Goal: Task Accomplishment & Management: Complete application form

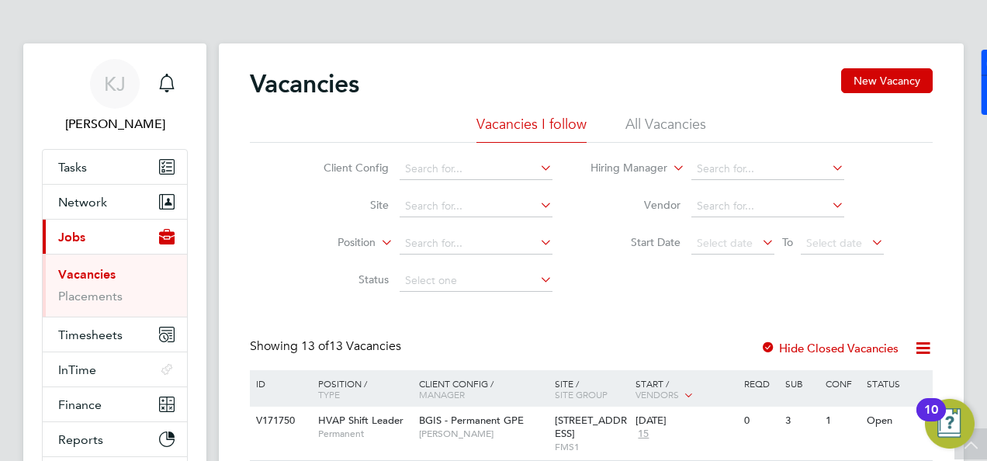
scroll to position [745, 0]
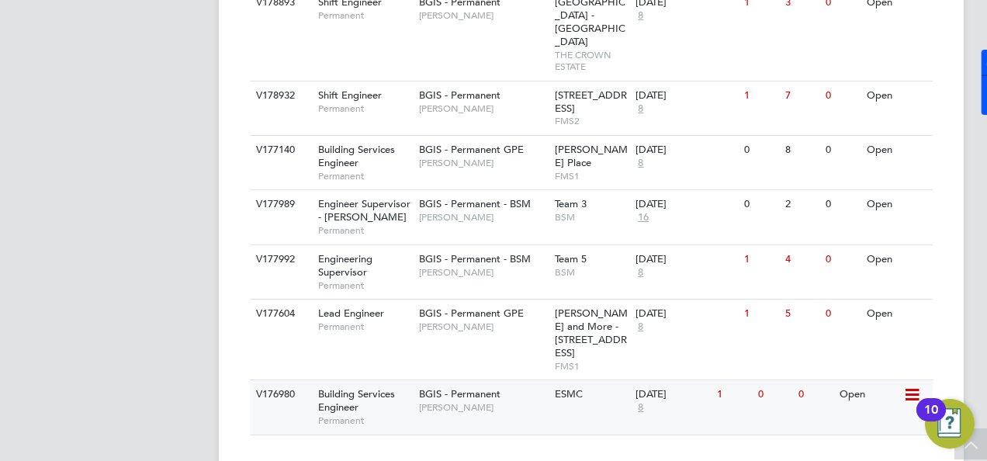
click at [374, 380] on div "Building Services Engineer Permanent" at bounding box center [361, 407] width 109 height 54
click at [342, 387] on span "Building Services Engineer" at bounding box center [356, 400] width 77 height 26
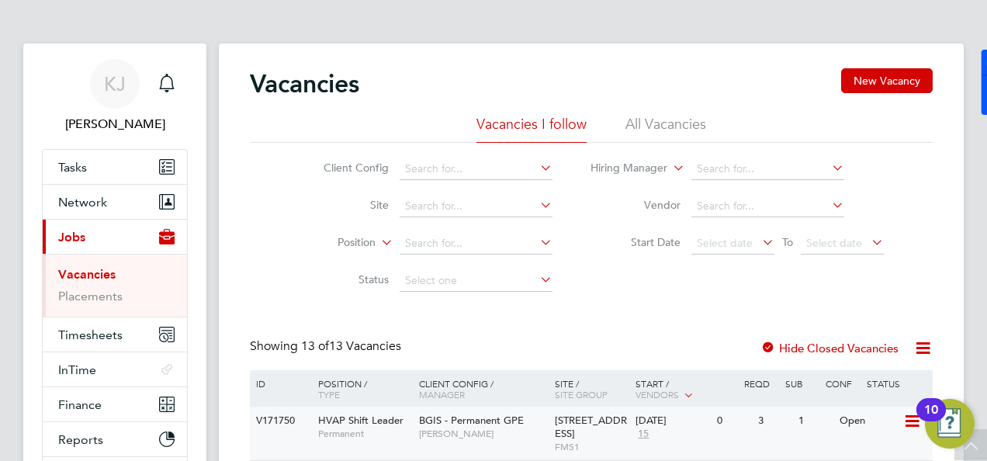
scroll to position [0, 0]
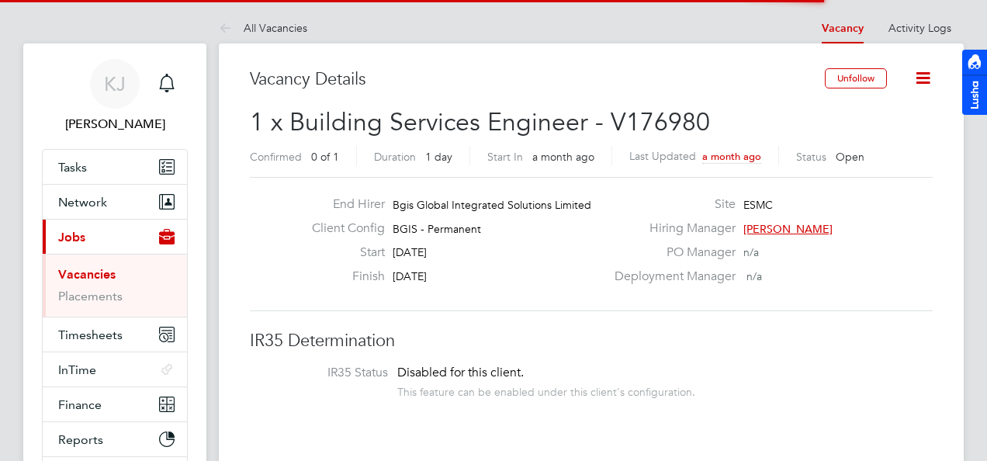
scroll to position [46, 109]
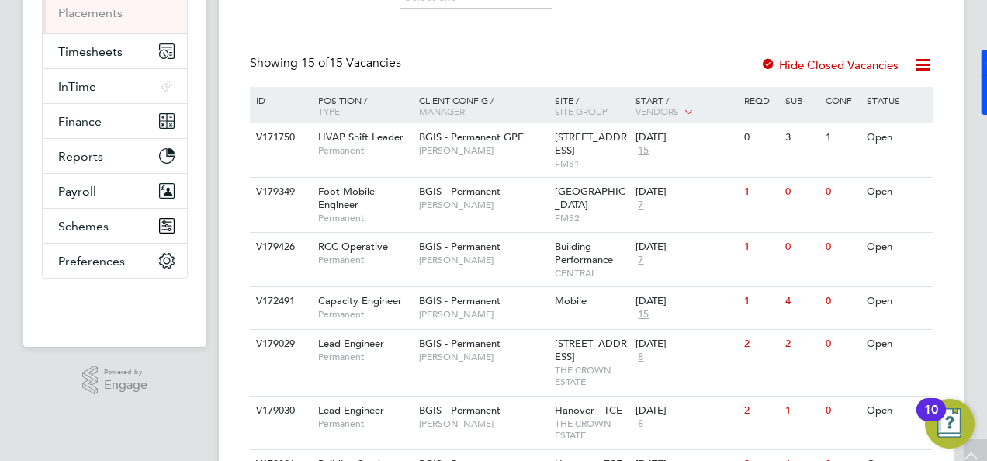
scroll to position [310, 0]
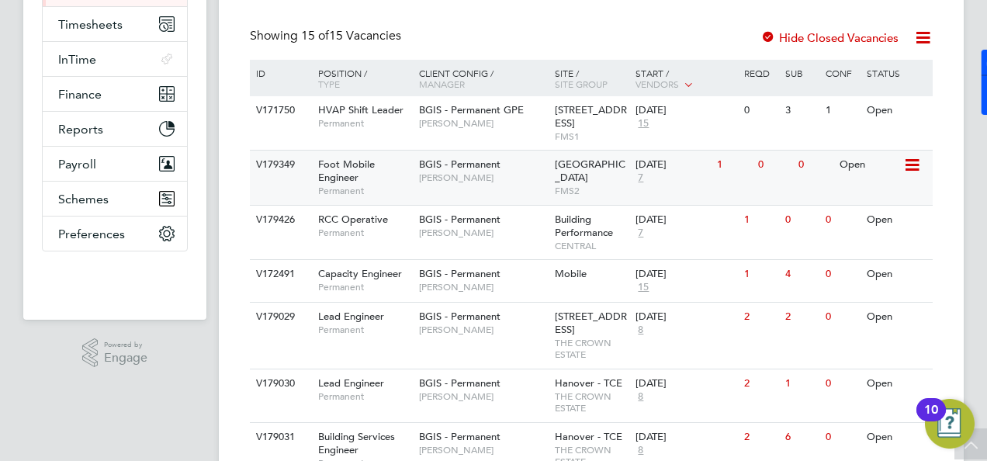
click at [383, 175] on div "Foot Mobile Engineer Permanent" at bounding box center [361, 178] width 109 height 54
click at [449, 169] on span "BGIS - Permanent" at bounding box center [459, 164] width 81 height 13
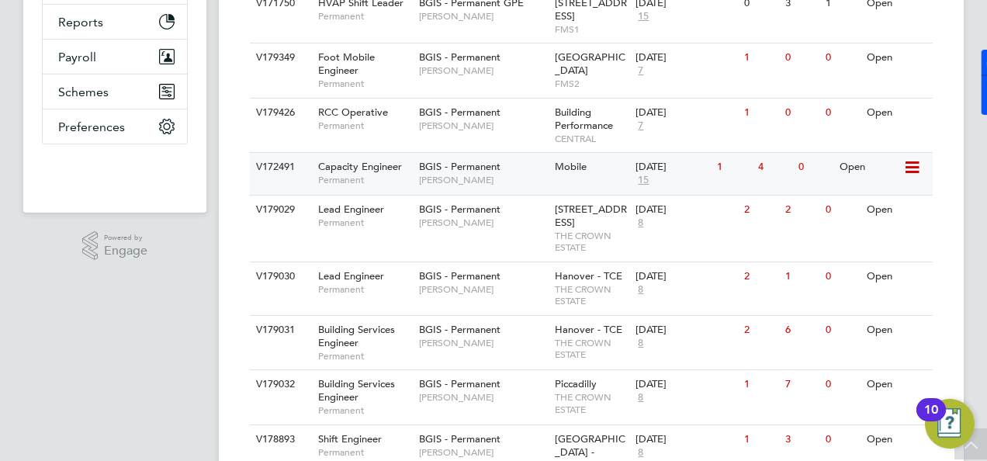
scroll to position [394, 0]
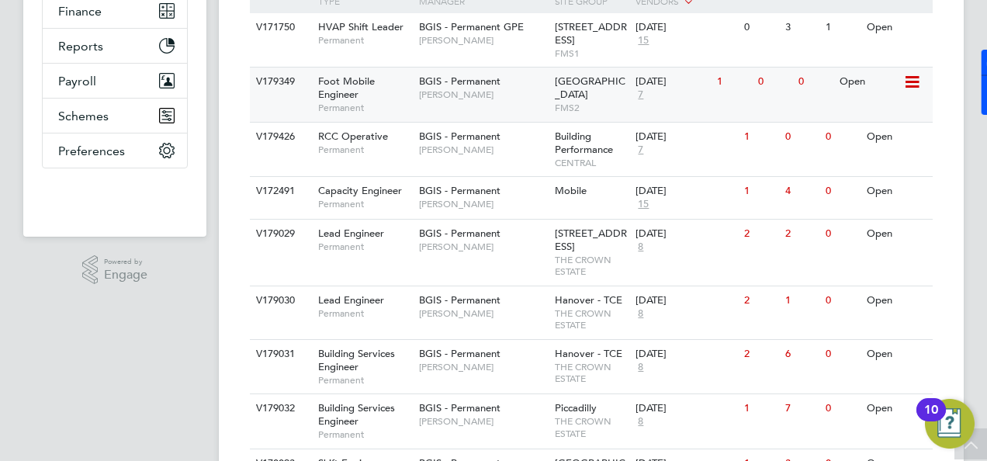
click at [369, 88] on div "Foot Mobile Engineer Permanent" at bounding box center [361, 95] width 109 height 54
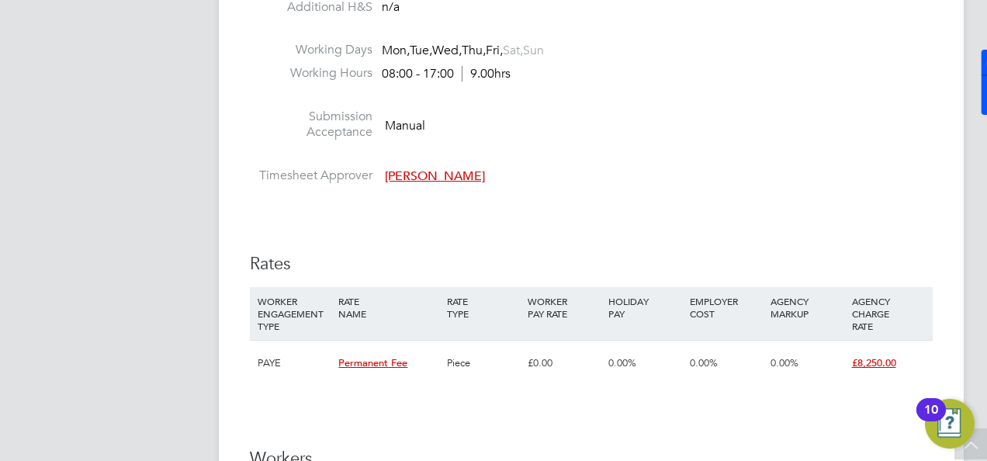
scroll to position [1863, 0]
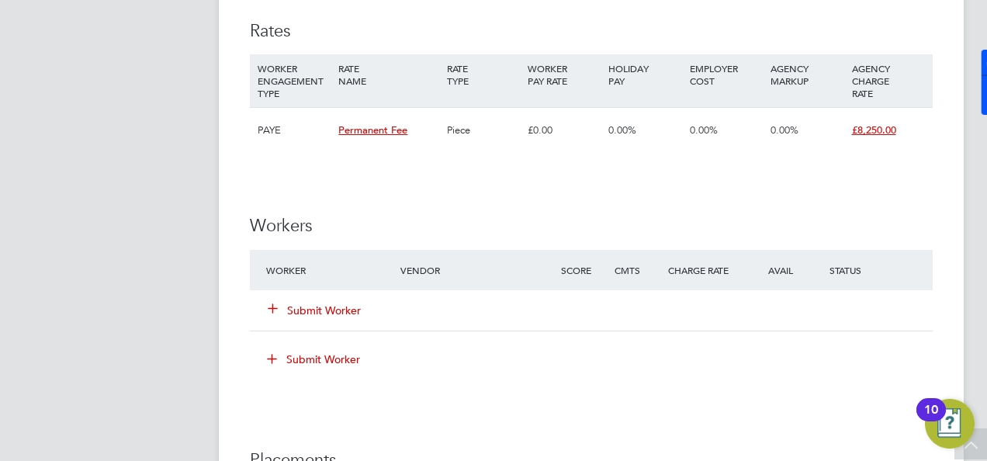
click at [273, 314] on icon at bounding box center [273, 308] width 12 height 12
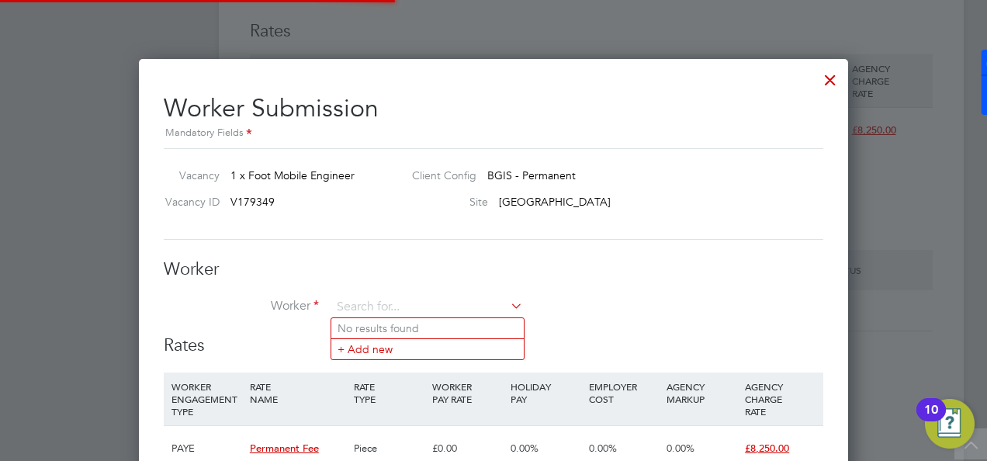
scroll to position [1057, 709]
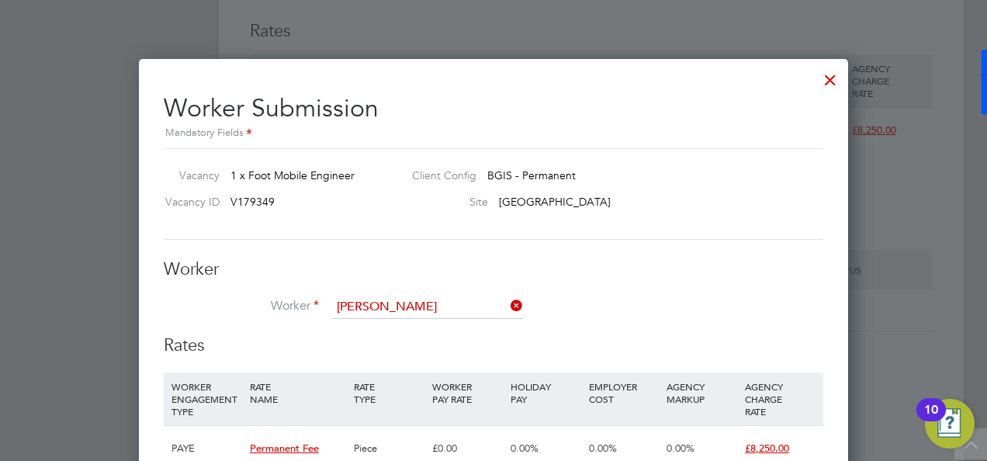
click at [379, 333] on b "Grayston" at bounding box center [389, 328] width 46 height 13
type input "Ricki Grayston (W-1504718)"
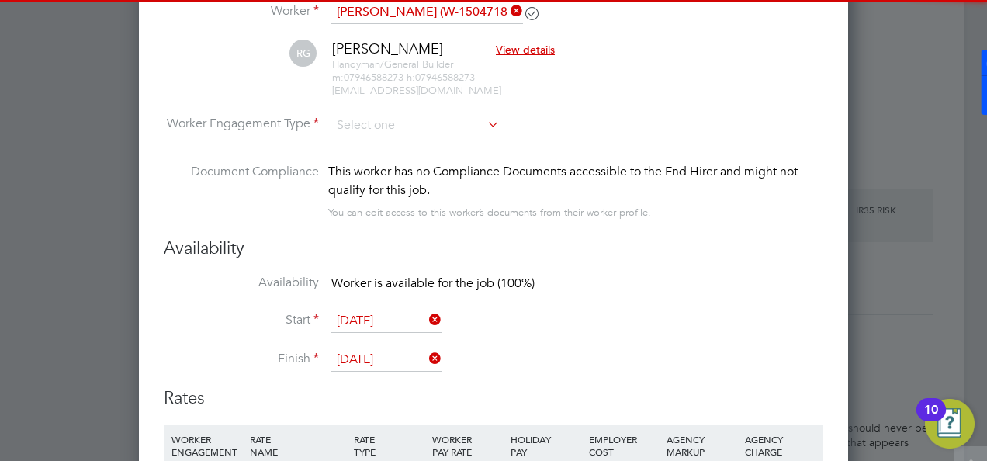
scroll to position [2173, 0]
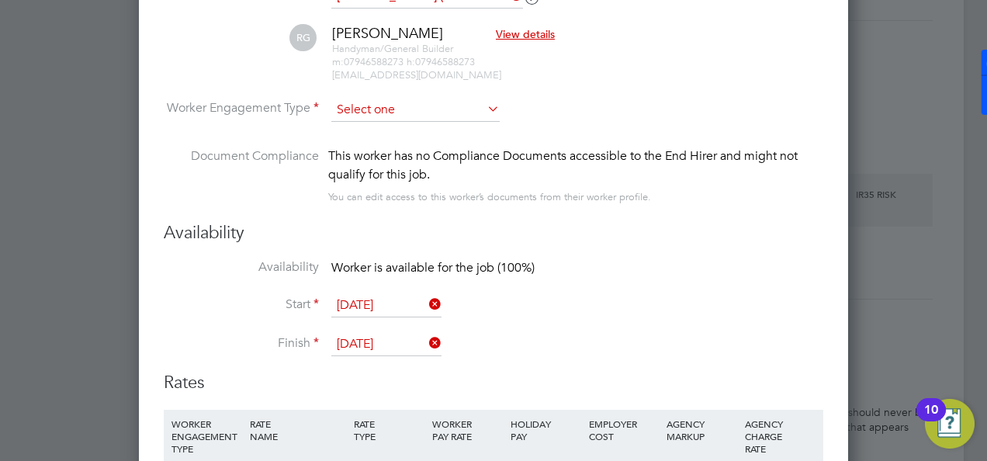
click at [415, 101] on input at bounding box center [415, 110] width 168 height 23
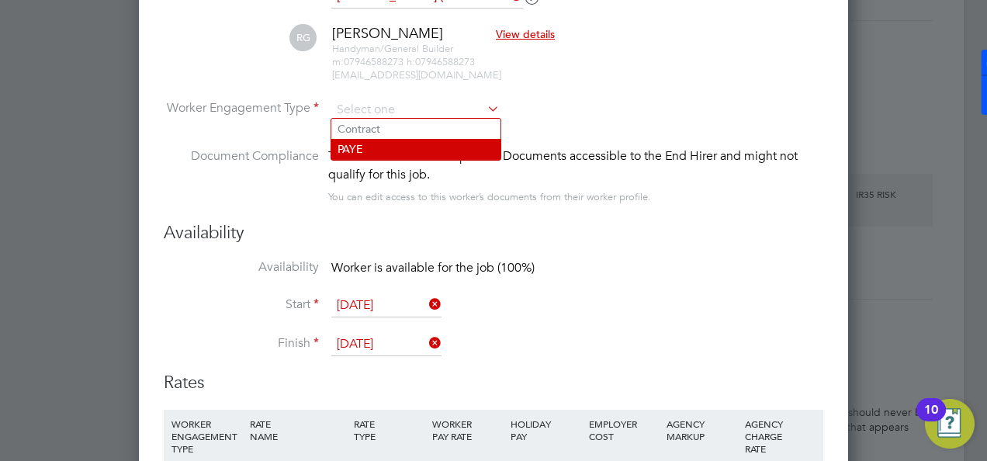
click at [404, 143] on li "PAYE" at bounding box center [415, 149] width 169 height 20
type input "PAYE"
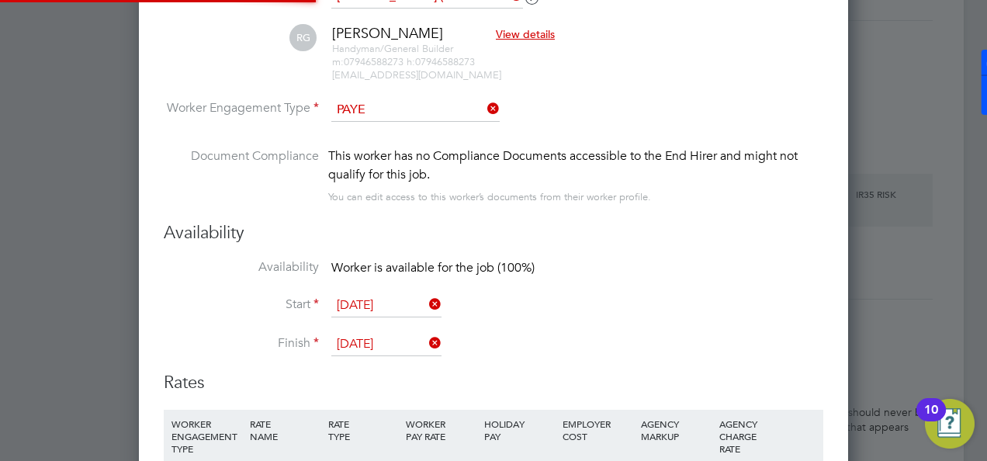
scroll to position [0, 0]
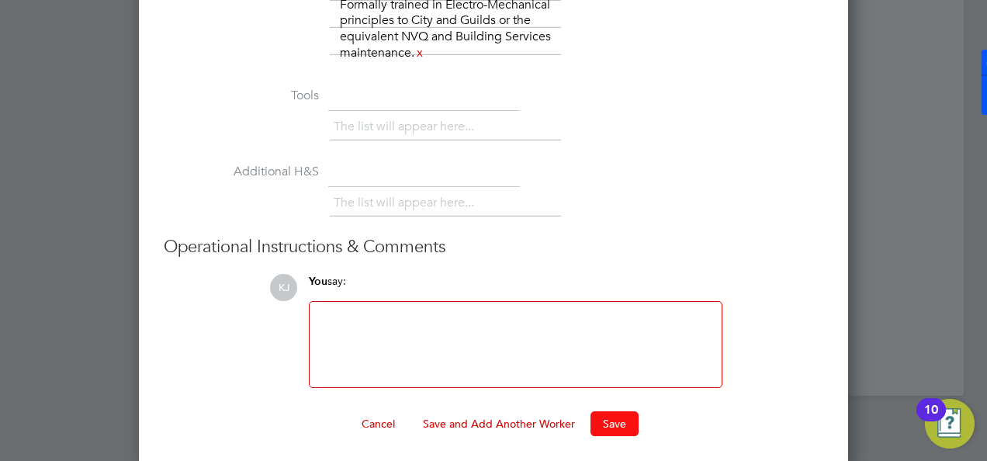
click at [602, 413] on button "Save" at bounding box center [615, 423] width 48 height 25
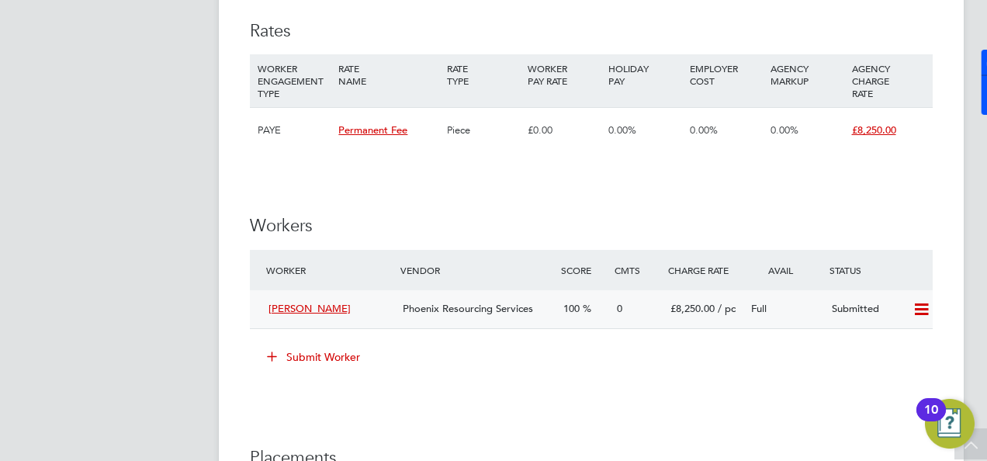
click at [366, 298] on div "[PERSON_NAME]" at bounding box center [329, 310] width 134 height 26
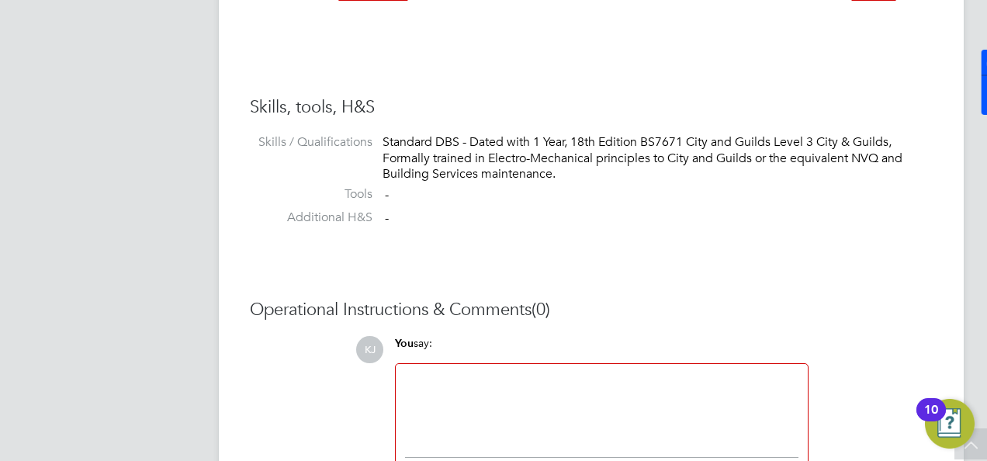
scroll to position [1352, 0]
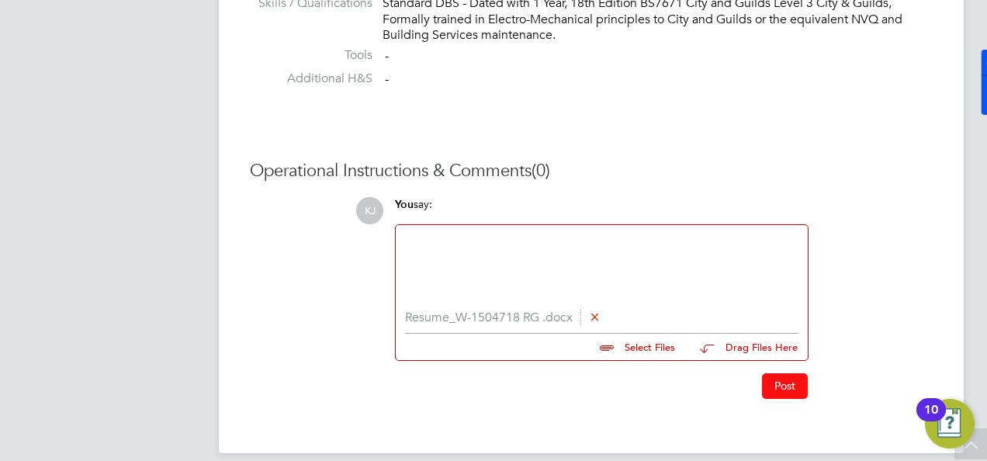
click at [768, 381] on button "Post" at bounding box center [785, 385] width 46 height 25
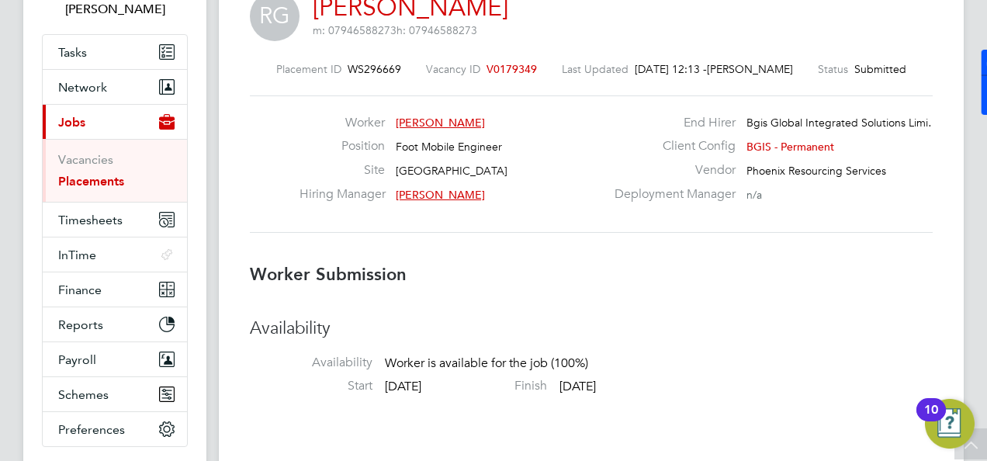
scroll to position [0, 0]
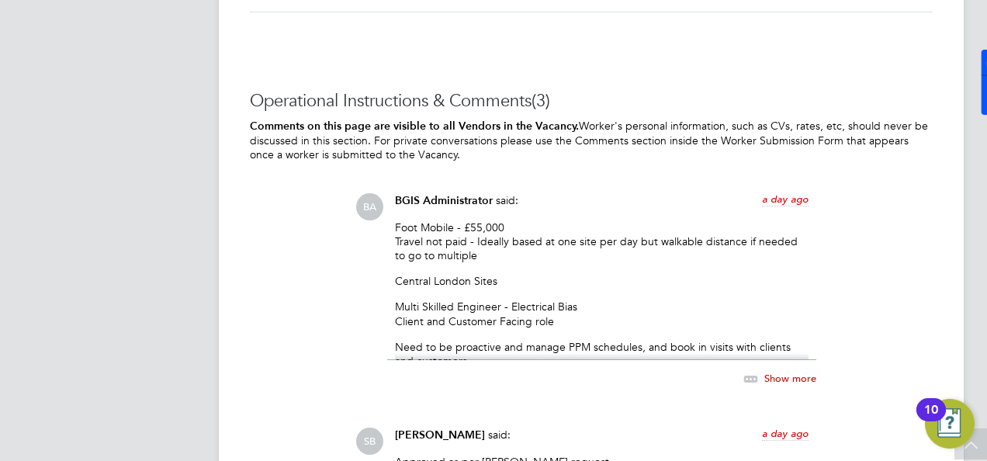
scroll to position [2484, 0]
